Goal: Navigation & Orientation: Understand site structure

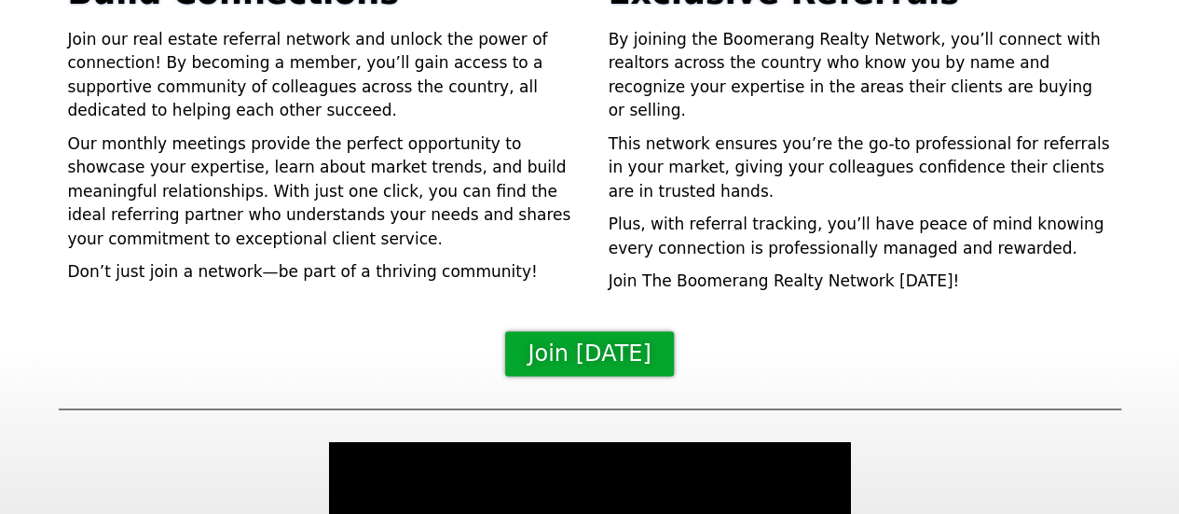
scroll to position [1037, 0]
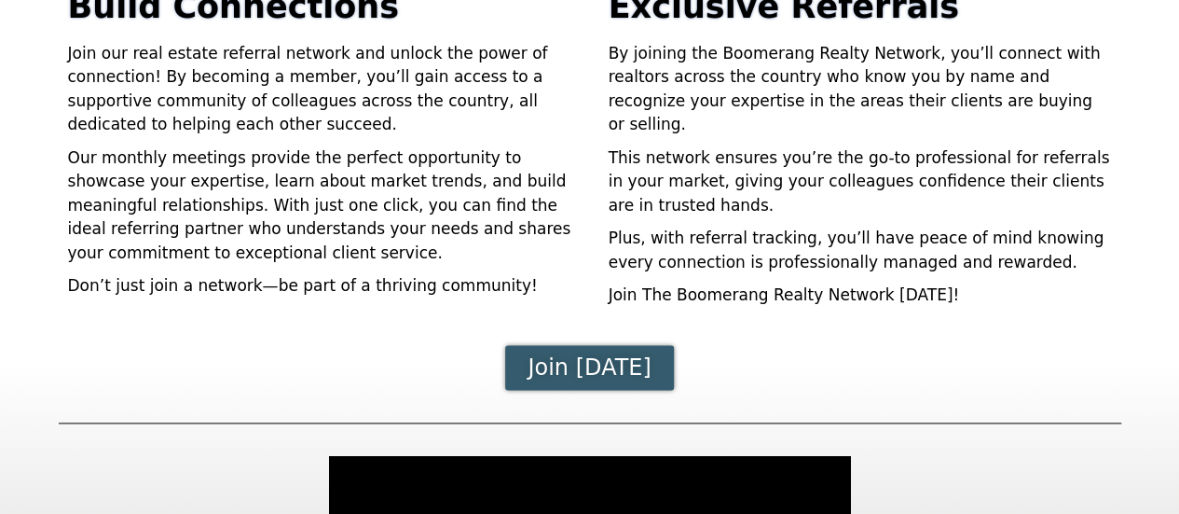
click at [589, 356] on span "Join [DATE]" at bounding box center [589, 367] width 123 height 22
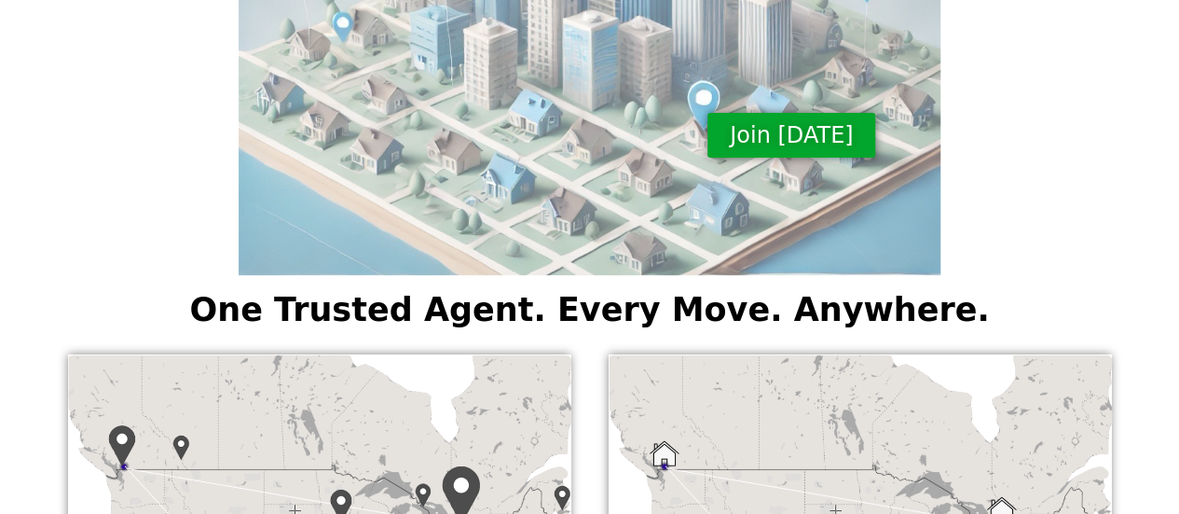
scroll to position [0, 0]
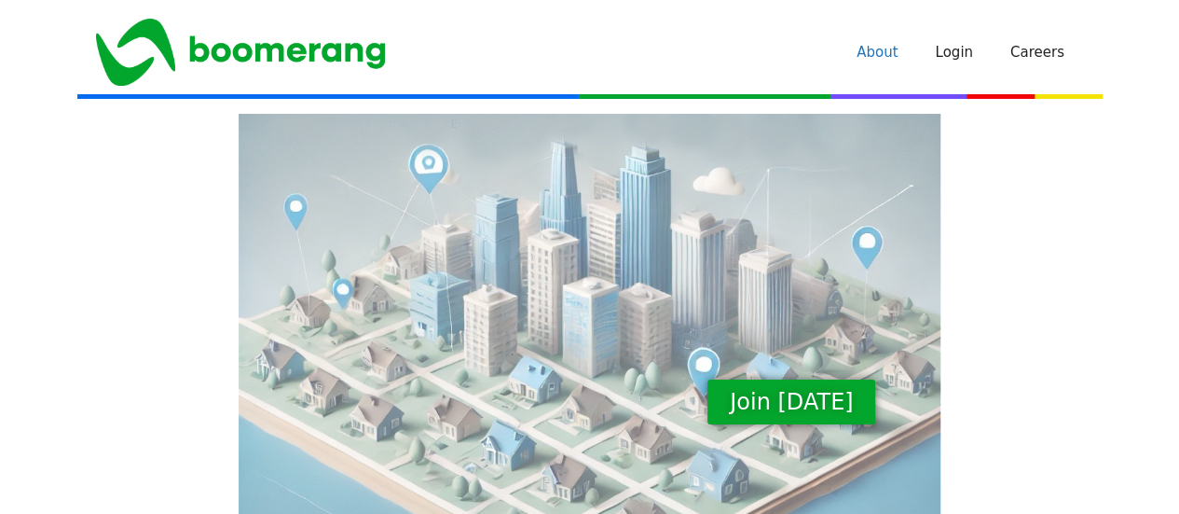
click at [893, 53] on link "About" at bounding box center [877, 52] width 78 height 56
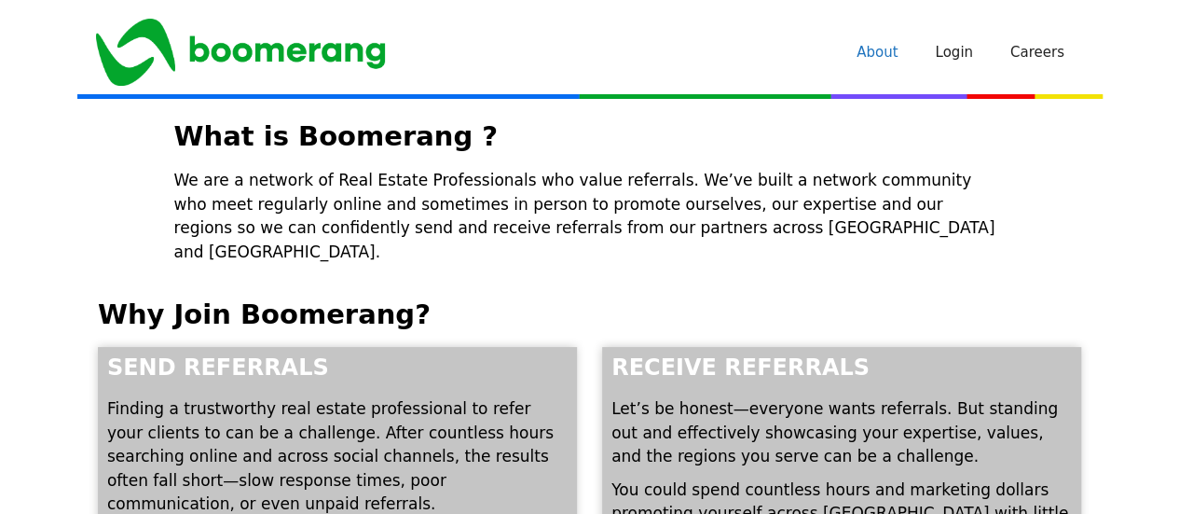
click at [1039, 51] on link "Careers" at bounding box center [1037, 52] width 91 height 56
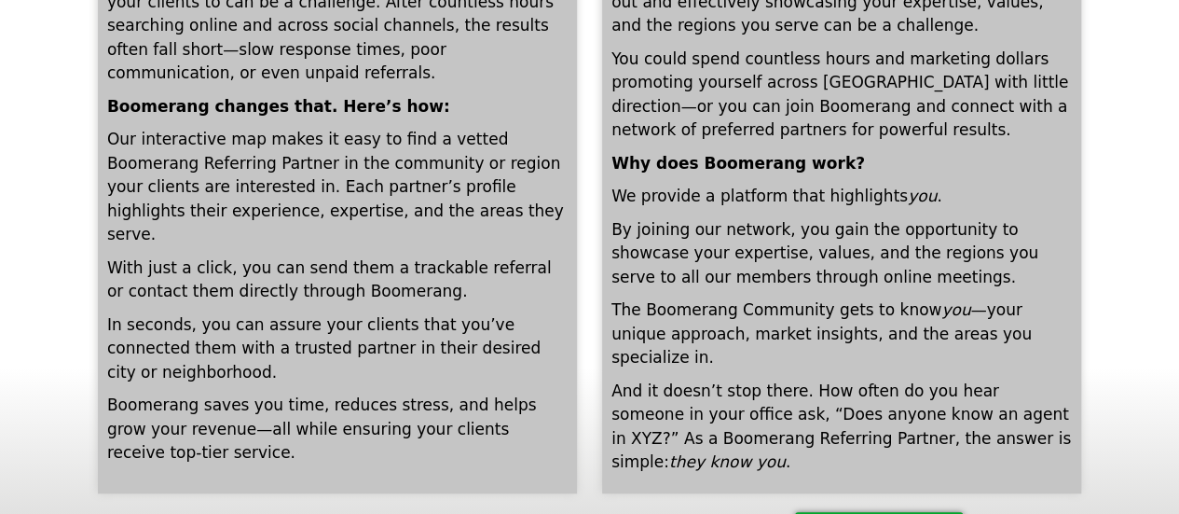
scroll to position [490, 0]
